Goal: Check status: Check status

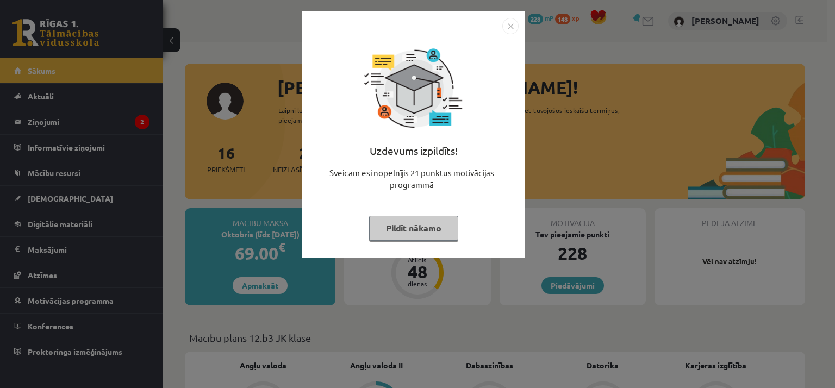
click at [629, 102] on div "Uzdevums izpildīts! Sveicam esi nopelnījis 21 punktus motivācijas programmā Pil…" at bounding box center [417, 194] width 835 height 388
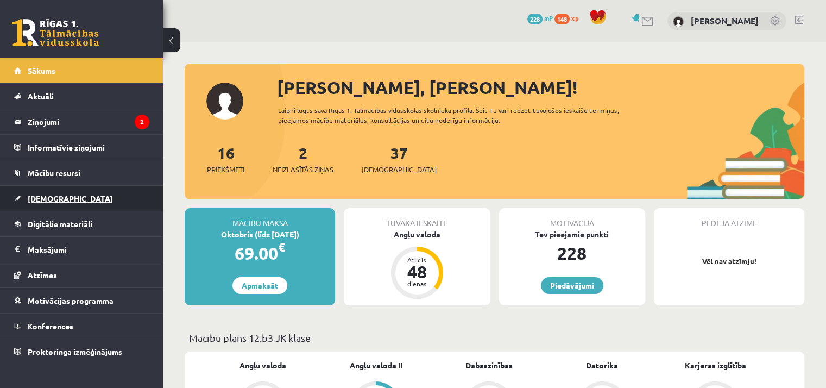
click at [91, 202] on link "[DEMOGRAPHIC_DATA]" at bounding box center [81, 198] width 135 height 25
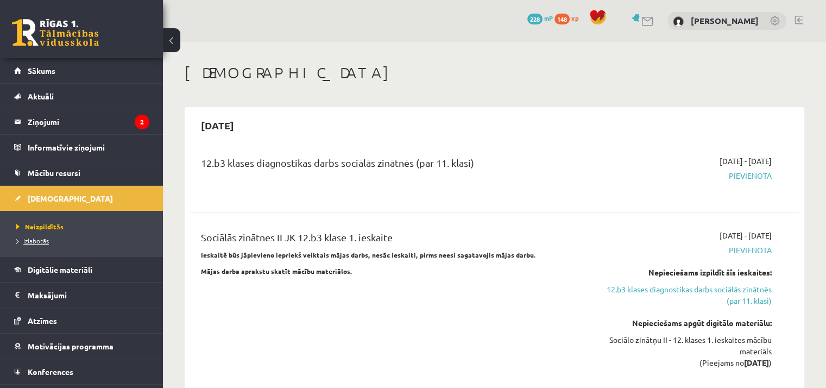
click at [43, 241] on span "Izlabotās" at bounding box center [32, 240] width 33 height 9
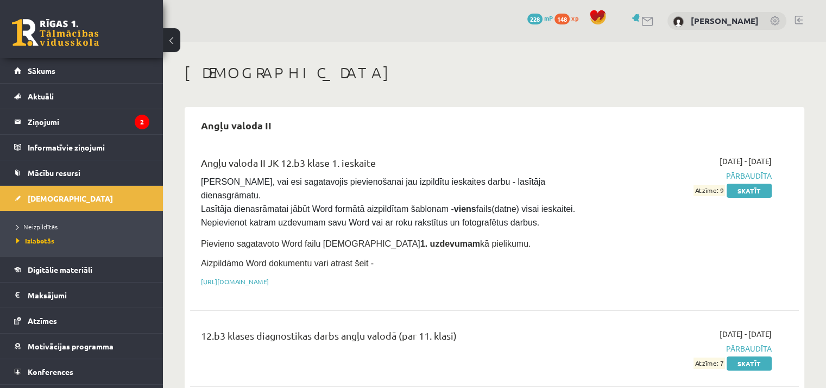
drag, startPoint x: 535, startPoint y: 156, endPoint x: 513, endPoint y: 126, distance: 37.7
click at [513, 126] on div "Angļu valoda II" at bounding box center [494, 125] width 609 height 26
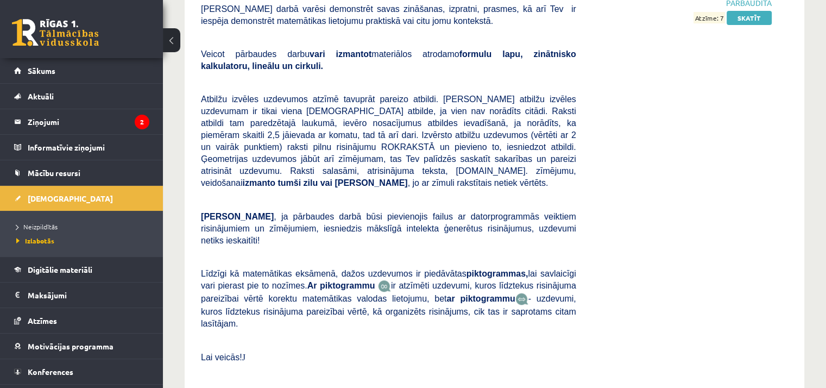
scroll to position [563, 0]
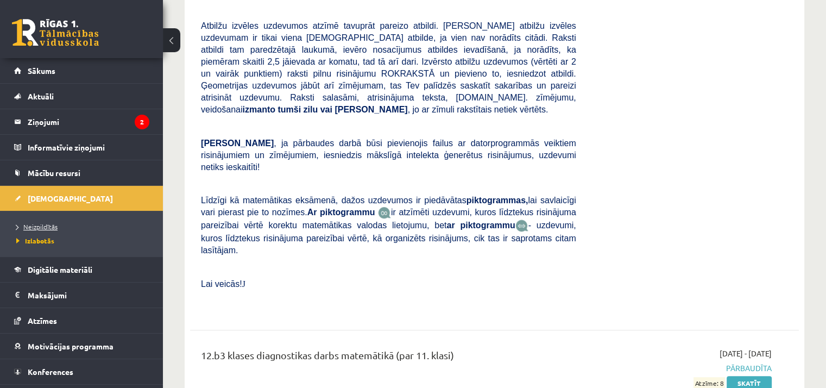
click at [84, 223] on link "Neizpildītās" at bounding box center [84, 227] width 136 height 10
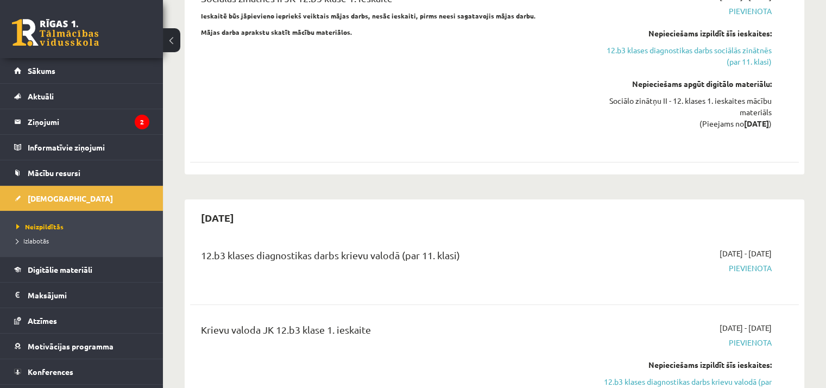
scroll to position [256, 0]
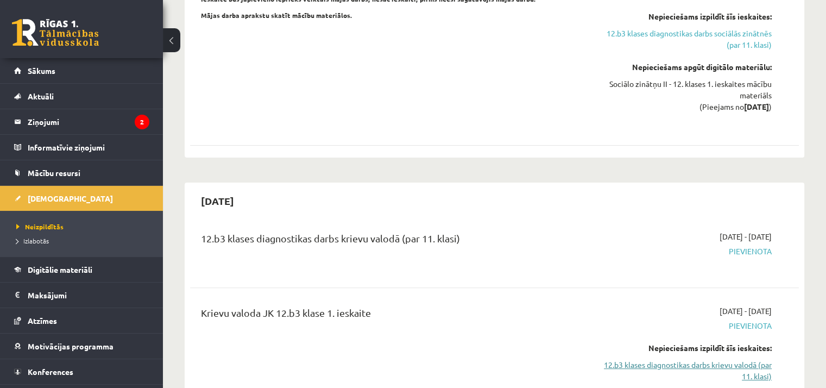
click at [712, 367] on link "12.b3 klases diagnostikas darbs krievu valodā (par 11. klasi)" at bounding box center [682, 370] width 179 height 23
